Goal: Task Accomplishment & Management: Manage account settings

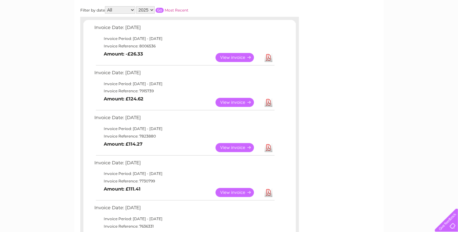
scroll to position [62, 0]
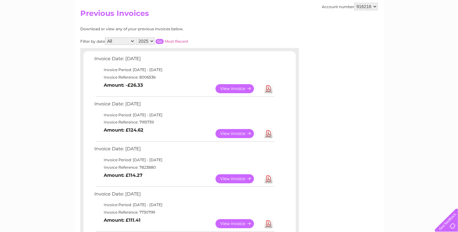
click at [241, 133] on link "View" at bounding box center [239, 133] width 46 height 9
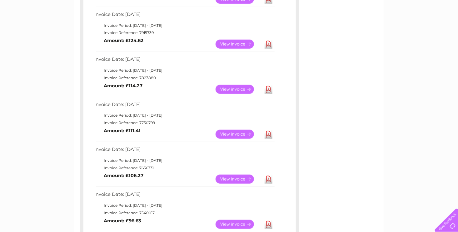
scroll to position [156, 0]
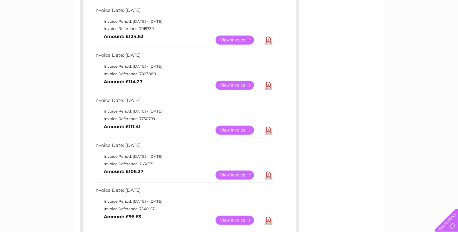
click at [240, 85] on link "View" at bounding box center [239, 85] width 46 height 9
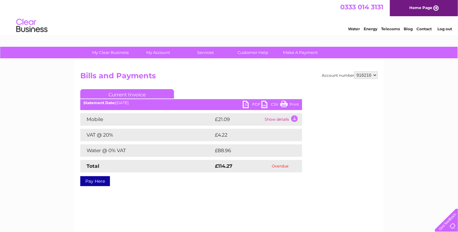
click at [284, 119] on td "Show details" at bounding box center [282, 119] width 39 height 12
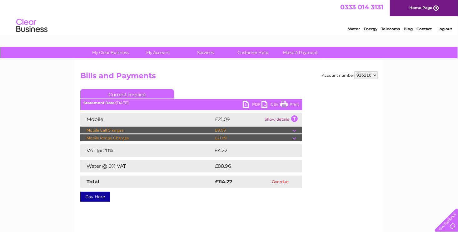
click at [317, 160] on div "Account number 916216 Bills and Payments Current Invoice PDF CSV Print" at bounding box center [228, 136] width 297 height 128
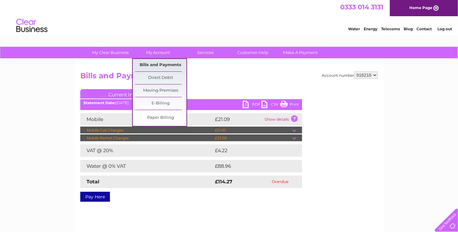
click at [153, 63] on link "Bills and Payments" at bounding box center [161, 65] width 52 height 12
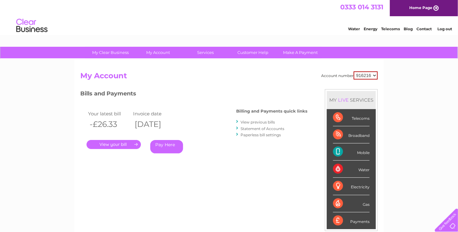
click at [114, 145] on link "." at bounding box center [114, 144] width 54 height 9
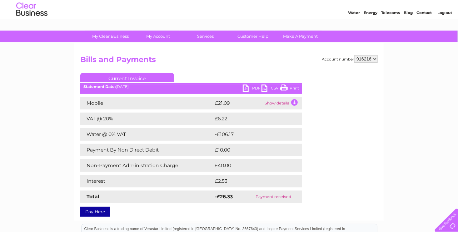
scroll to position [31, 0]
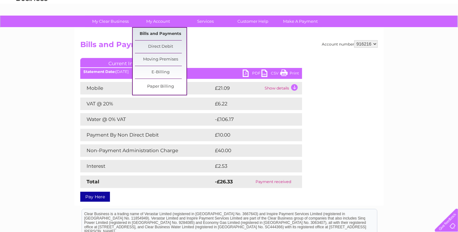
click at [161, 31] on link "Bills and Payments" at bounding box center [161, 34] width 52 height 12
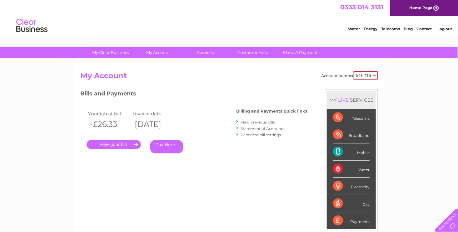
click at [265, 125] on li "View previous bills" at bounding box center [271, 122] width 71 height 6
click at [264, 127] on link "Statement of Accounts" at bounding box center [263, 129] width 44 height 5
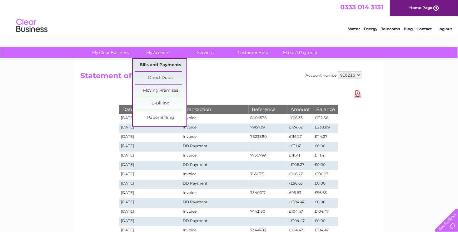
click at [158, 65] on link "Bills and Payments" at bounding box center [161, 65] width 52 height 12
